Goal: Task Accomplishment & Management: Use online tool/utility

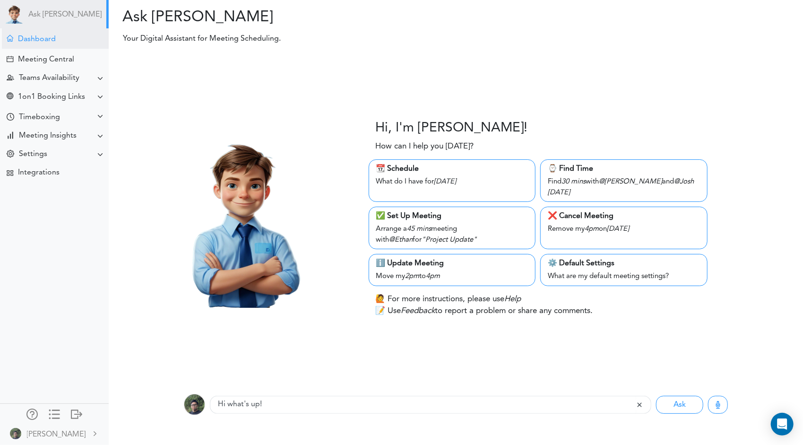
click at [55, 38] on div "Dashboard" at bounding box center [37, 39] width 38 height 9
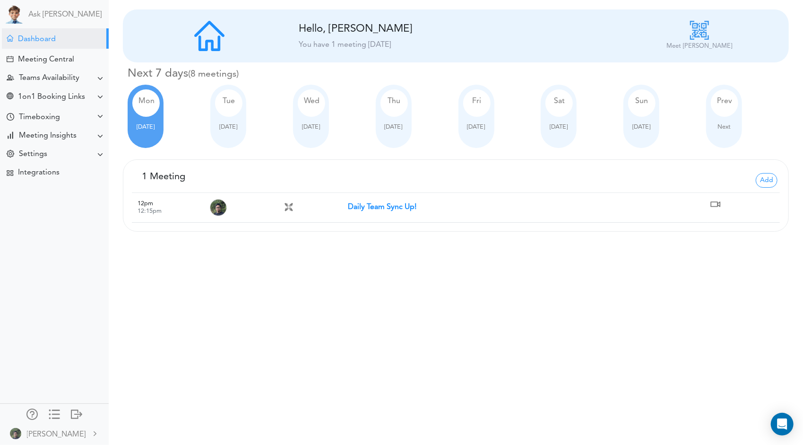
click at [367, 205] on strong "Daily Team Sync Up!" at bounding box center [382, 207] width 69 height 8
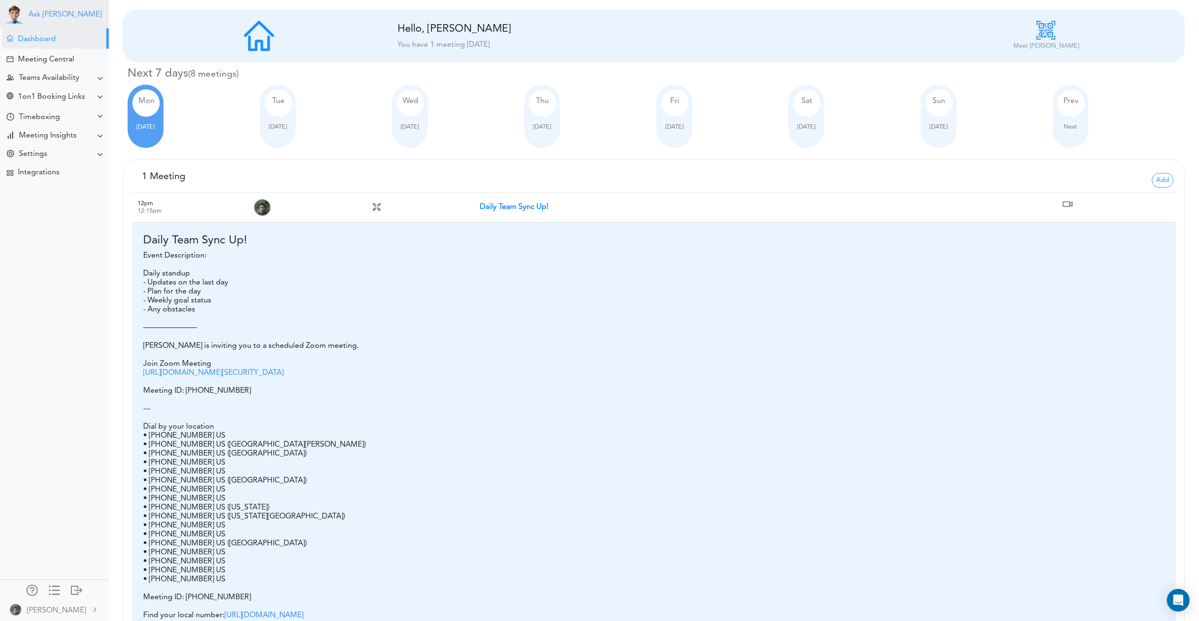
click at [43, 19] on link "Ask [PERSON_NAME]" at bounding box center [64, 14] width 73 height 9
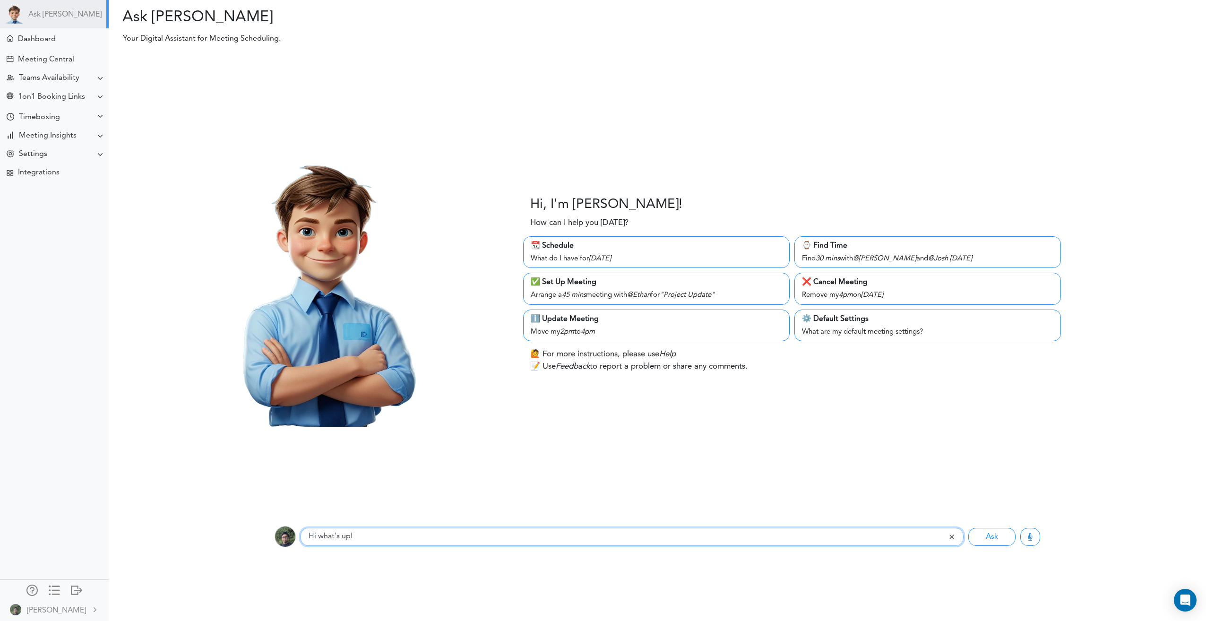
drag, startPoint x: 391, startPoint y: 537, endPoint x: 89, endPoint y: 518, distance: 302.2
click at [89, 518] on body "Ask Theo Dashboard Settings" at bounding box center [603, 310] width 1206 height 621
type input "setup meeting with lanhuichen002@gmail.com"
click at [969, 528] on button "Ask" at bounding box center [992, 537] width 47 height 18
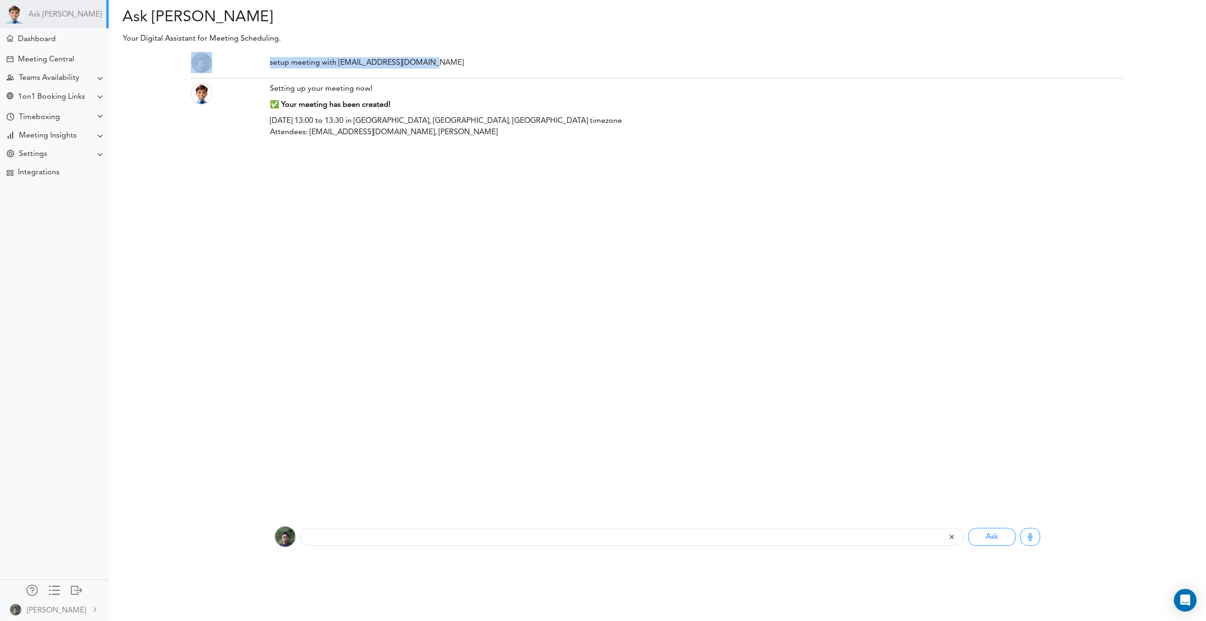
drag, startPoint x: 326, startPoint y: 63, endPoint x: 212, endPoint y: 59, distance: 114.0
click at [212, 59] on div "setup meeting with lanhuichen002@gmail.com" at bounding box center [657, 62] width 947 height 21
copy div "setup meeting with lanhuichen002@gmail.com"
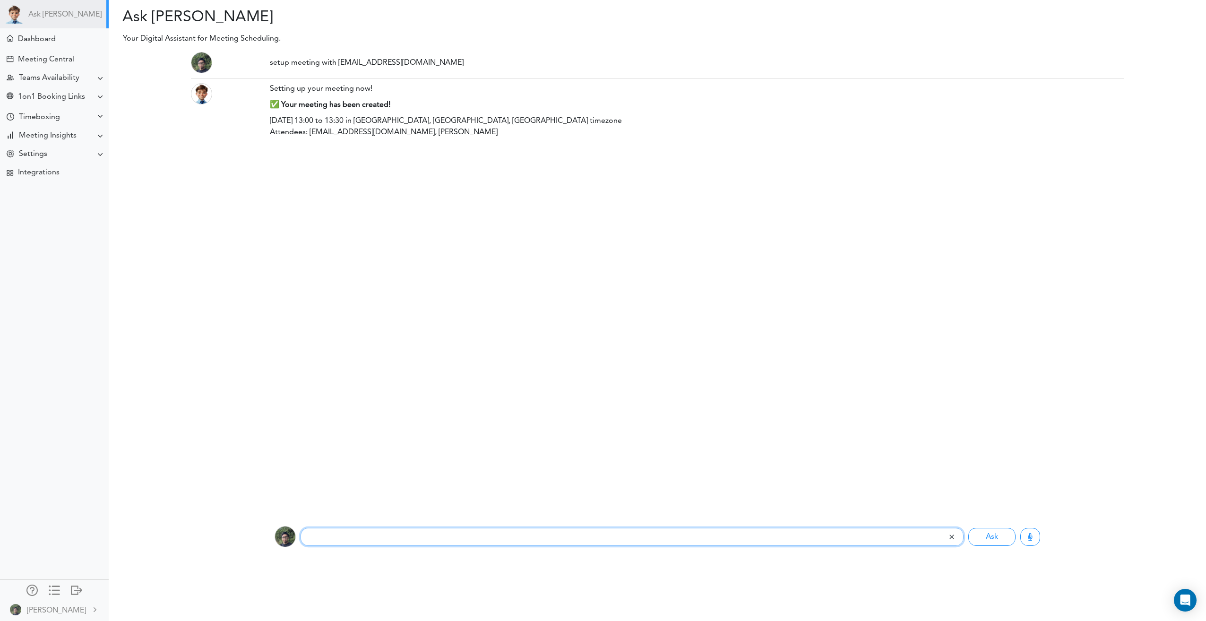
click at [400, 538] on input "text" at bounding box center [625, 537] width 648 height 18
paste input "setup meeting with lanhuichen002@gmail.com"
type input "setup meeting with lanhuichen002@gmail.com"
click at [982, 536] on button "Ask" at bounding box center [992, 537] width 47 height 18
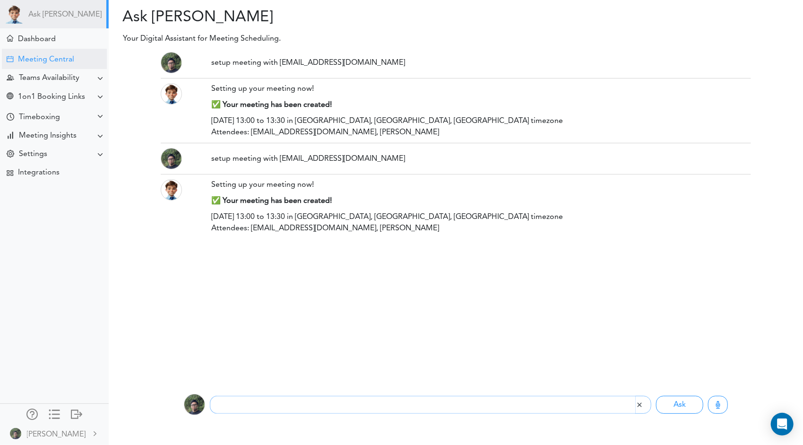
click at [51, 59] on div "Meeting Central" at bounding box center [46, 59] width 56 height 9
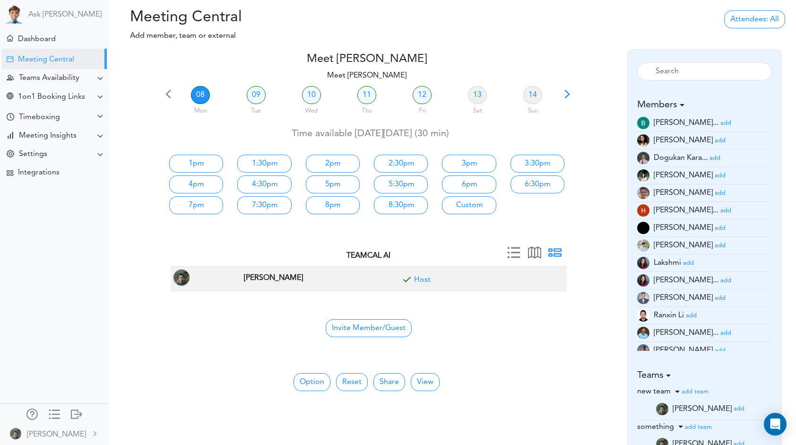
click at [715, 301] on small "add" at bounding box center [720, 298] width 11 height 6
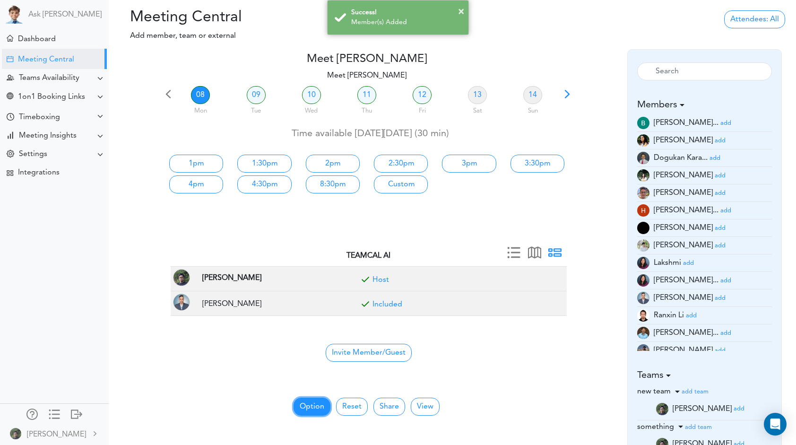
click at [314, 403] on button "Option" at bounding box center [312, 407] width 37 height 18
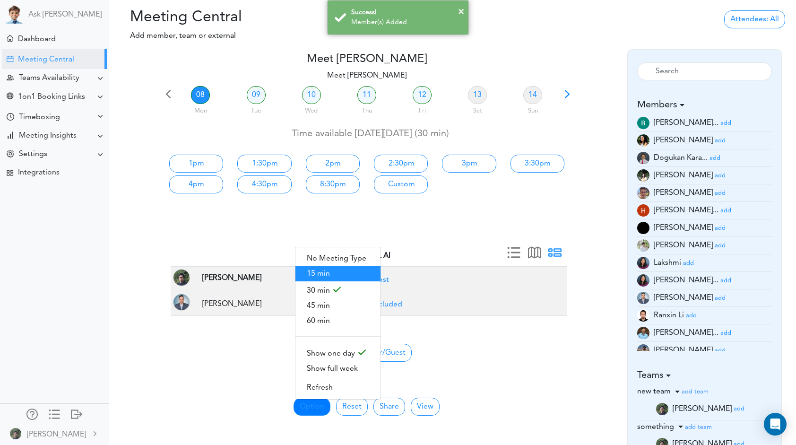
click at [347, 275] on span "15 min" at bounding box center [337, 273] width 85 height 15
